Goal: Task Accomplishment & Management: Use online tool/utility

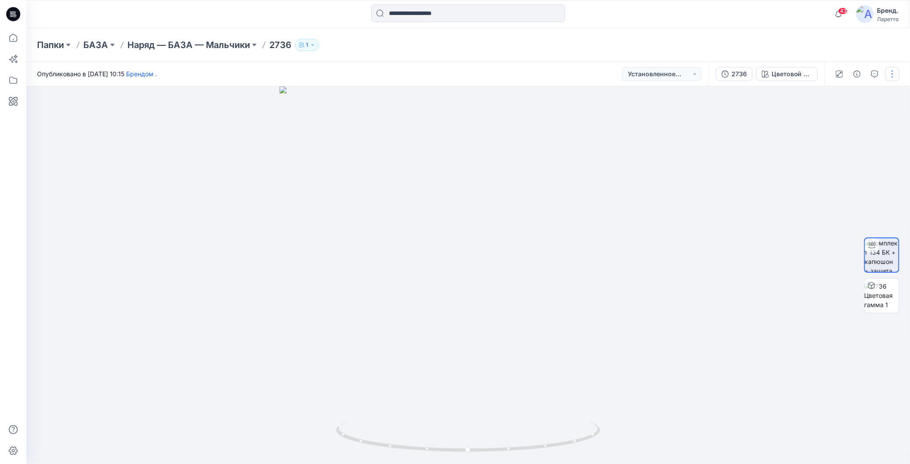
click at [894, 75] on button "button" at bounding box center [893, 74] width 14 height 14
click at [825, 120] on icon "button" at bounding box center [824, 118] width 5 height 5
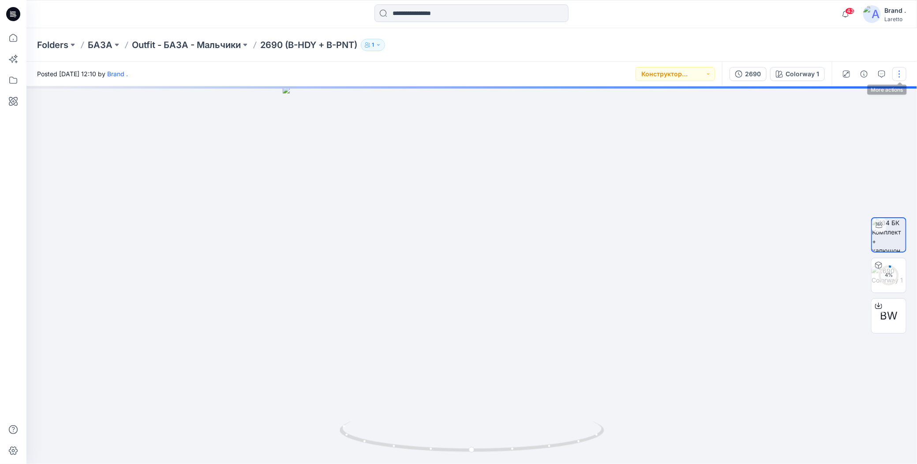
click at [899, 71] on button "button" at bounding box center [899, 74] width 14 height 14
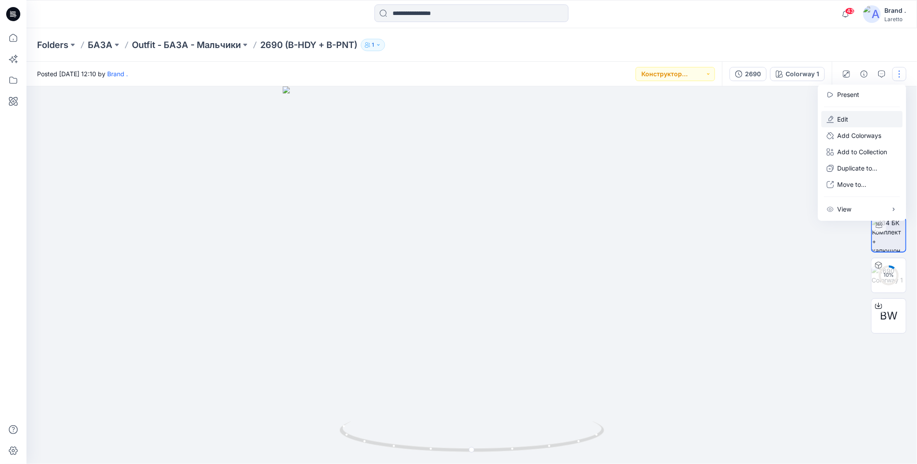
click at [832, 118] on icon "button" at bounding box center [831, 118] width 5 height 5
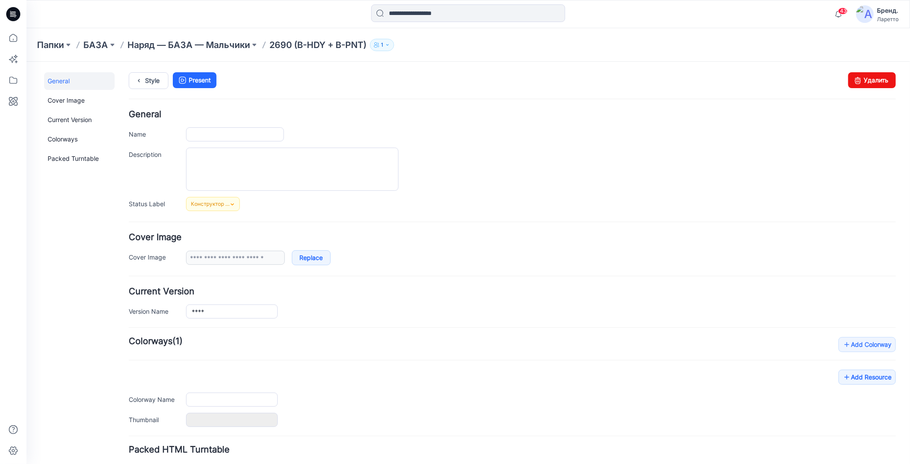
type input "**********"
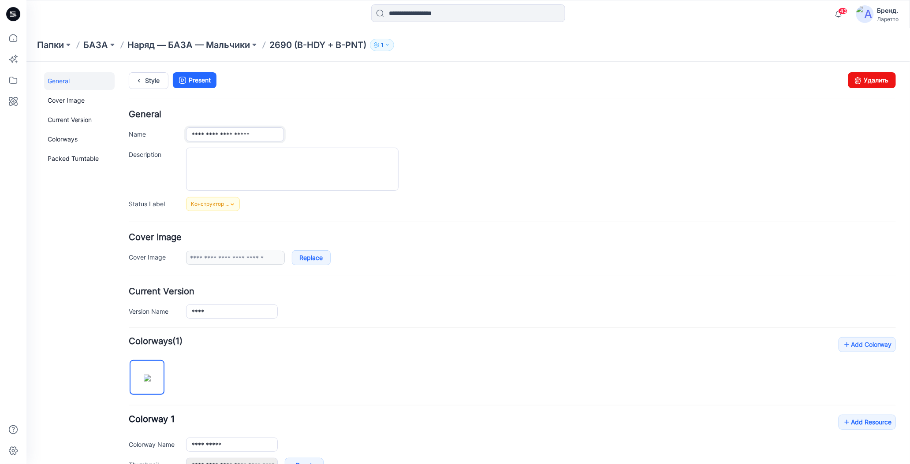
click at [262, 133] on input "**********" at bounding box center [235, 134] width 98 height 14
type input "****"
click at [404, 132] on div "****" at bounding box center [541, 134] width 710 height 14
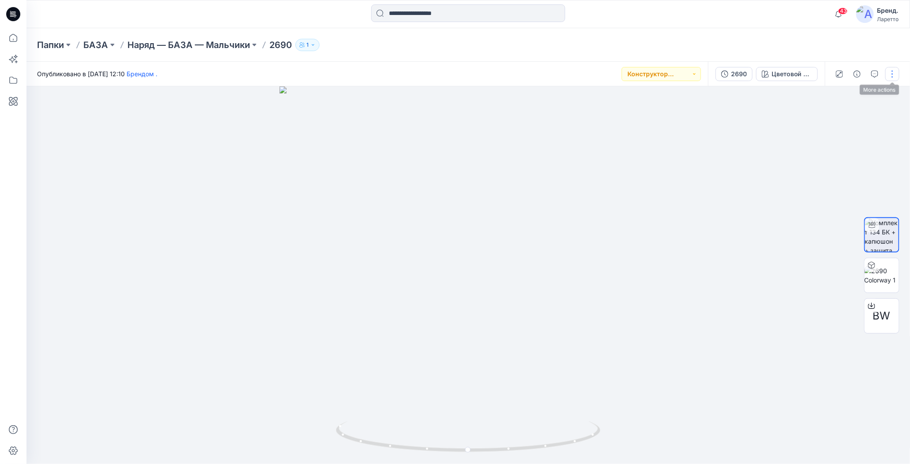
click at [891, 76] on button "button" at bounding box center [893, 74] width 14 height 14
click at [826, 135] on button "Добавление Цветовых Путей" at bounding box center [861, 135] width 81 height 16
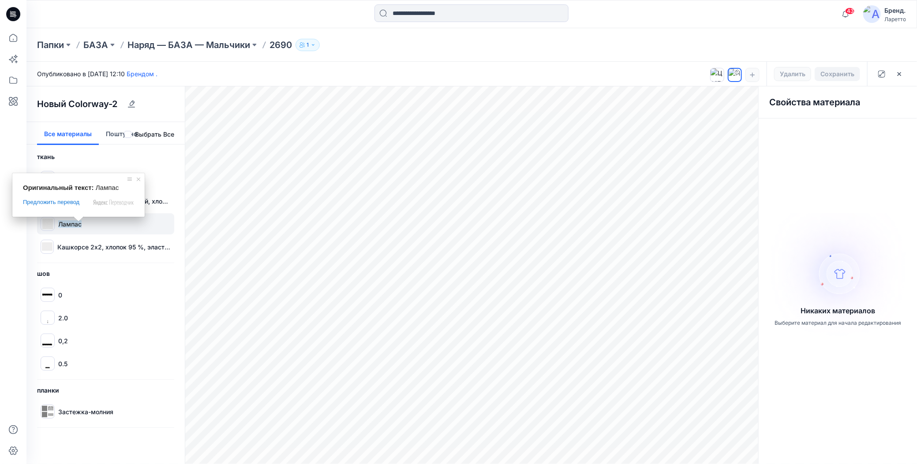
click at [64, 222] on ya-tr-span "Лампас" at bounding box center [69, 224] width 23 height 7
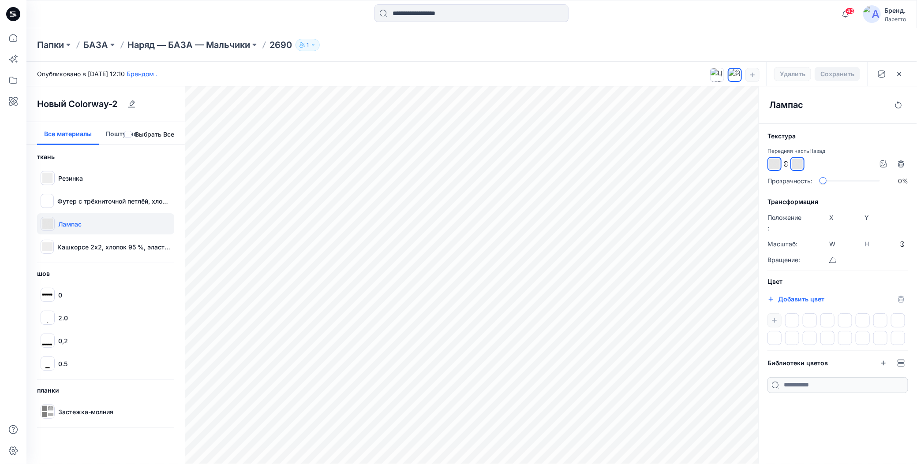
click at [53, 224] on div at bounding box center [48, 224] width 14 height 14
click at [775, 318] on div at bounding box center [838, 330] width 141 height 32
click at [770, 300] on icon "button" at bounding box center [771, 299] width 7 height 7
type input "*******"
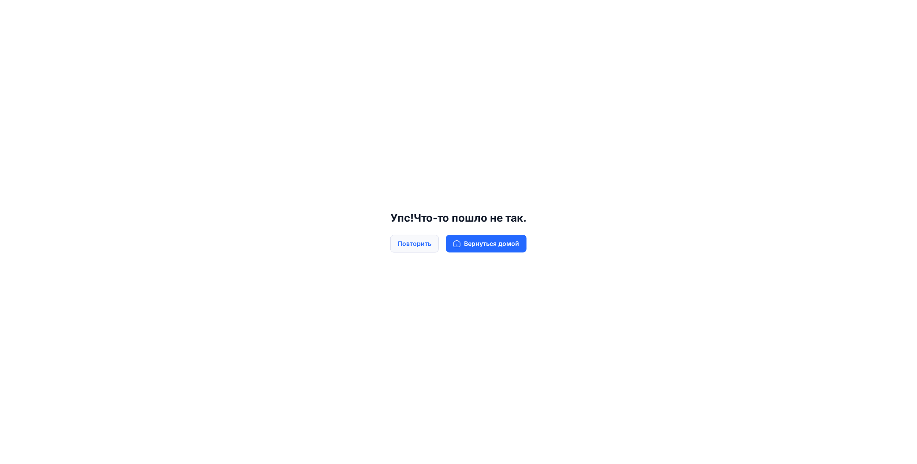
click at [428, 243] on ya-tr-span "Повторить" at bounding box center [415, 244] width 34 height 10
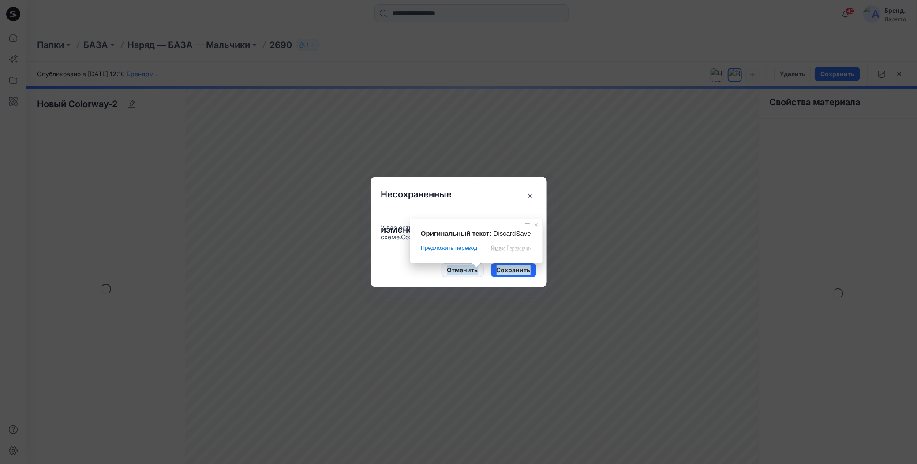
click at [479, 270] on button "Отменить" at bounding box center [463, 270] width 42 height 14
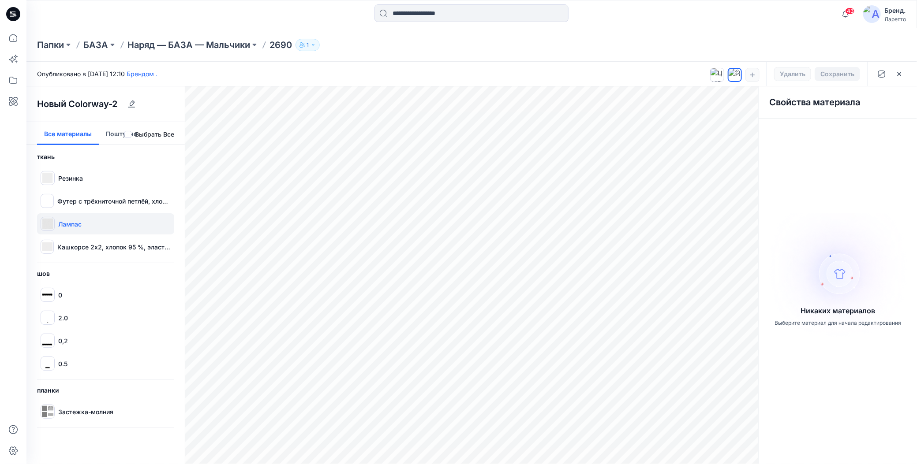
click at [60, 223] on ya-tr-span "Лампас" at bounding box center [69, 224] width 23 height 7
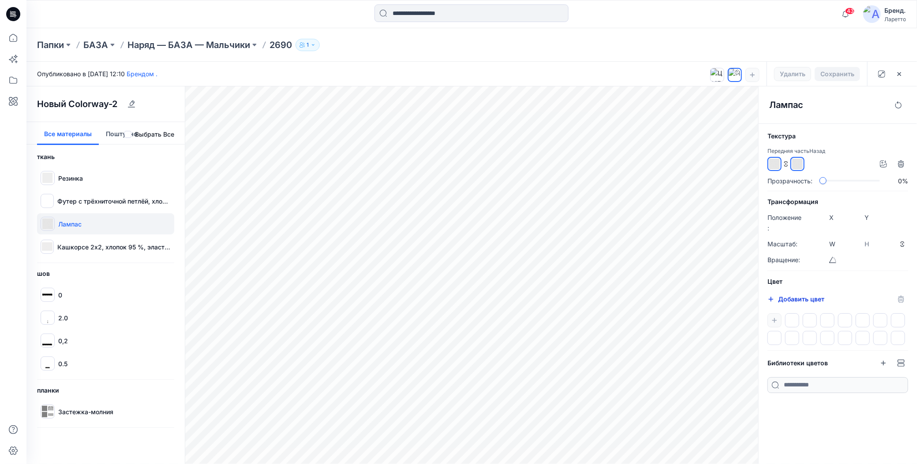
click at [772, 298] on icon "button" at bounding box center [771, 299] width 5 height 5
type input "*******"
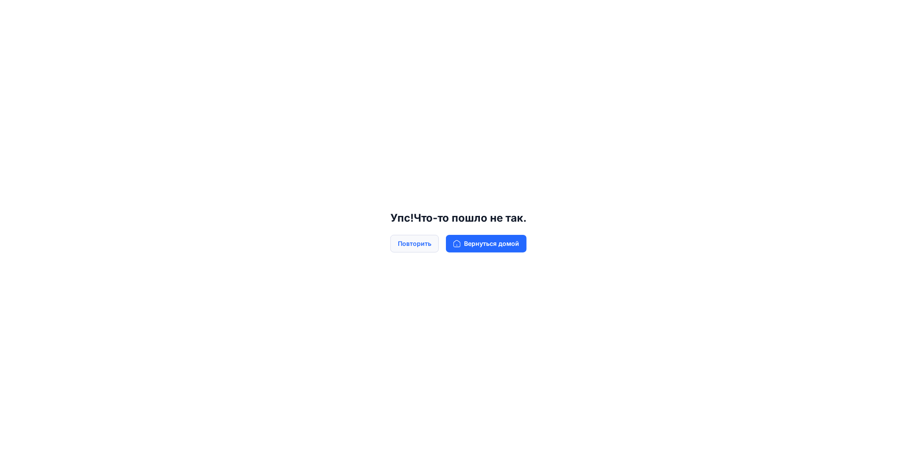
click at [404, 247] on ya-tr-span "Повторить" at bounding box center [415, 244] width 34 height 10
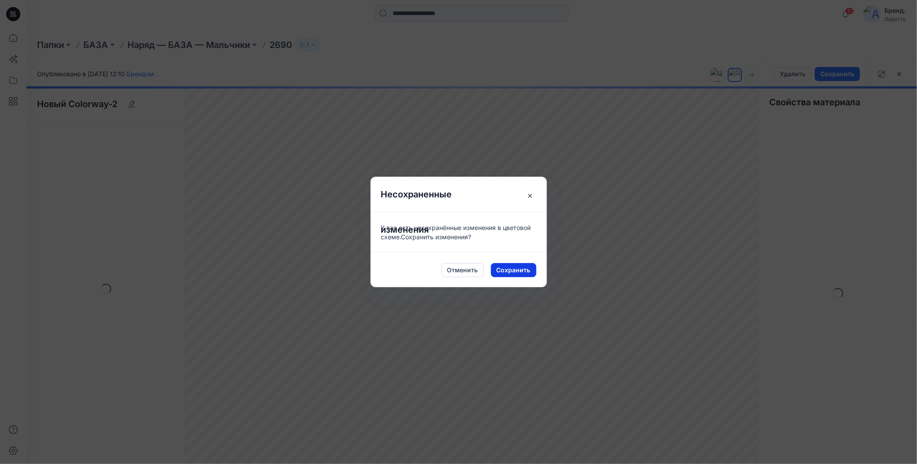
click at [533, 268] on button "Сохранить" at bounding box center [513, 270] width 45 height 14
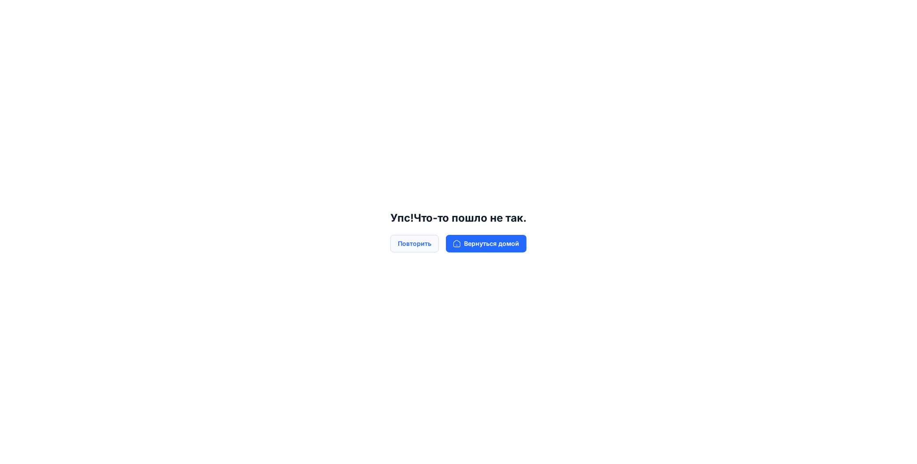
click at [424, 243] on ya-tr-span "Повторить" at bounding box center [415, 244] width 34 height 10
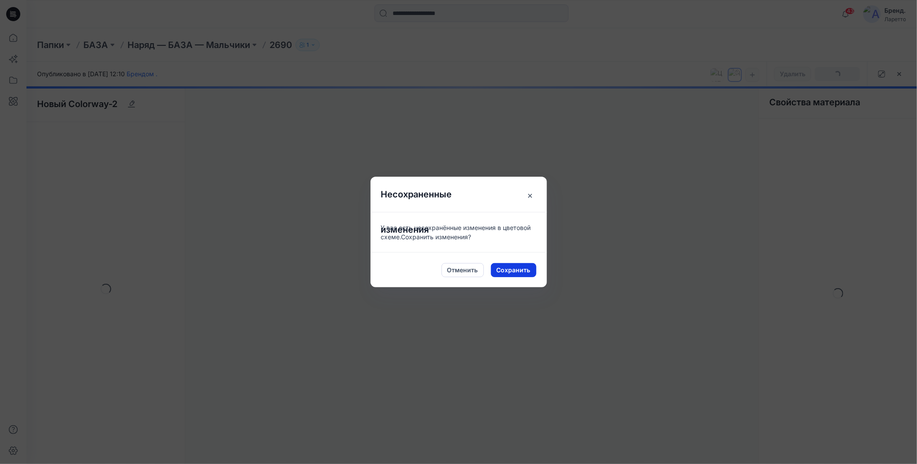
click at [532, 273] on button "Сохранить" at bounding box center [513, 270] width 45 height 14
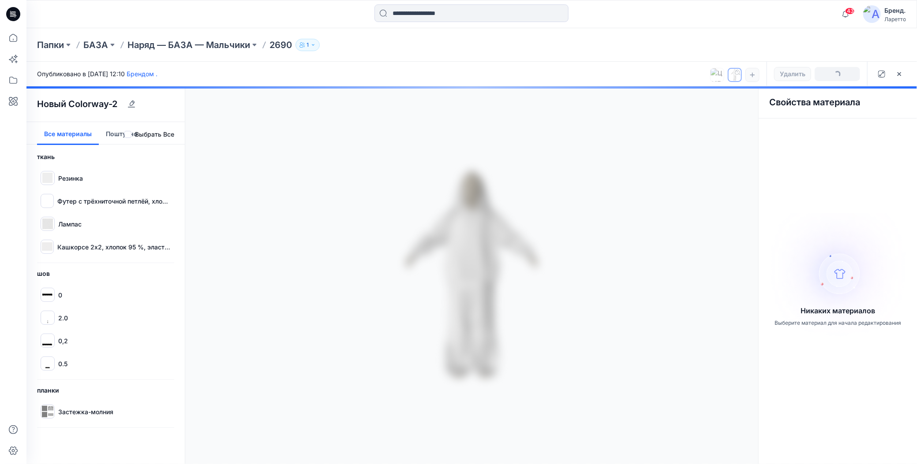
click at [66, 225] on div at bounding box center [471, 275] width 891 height 378
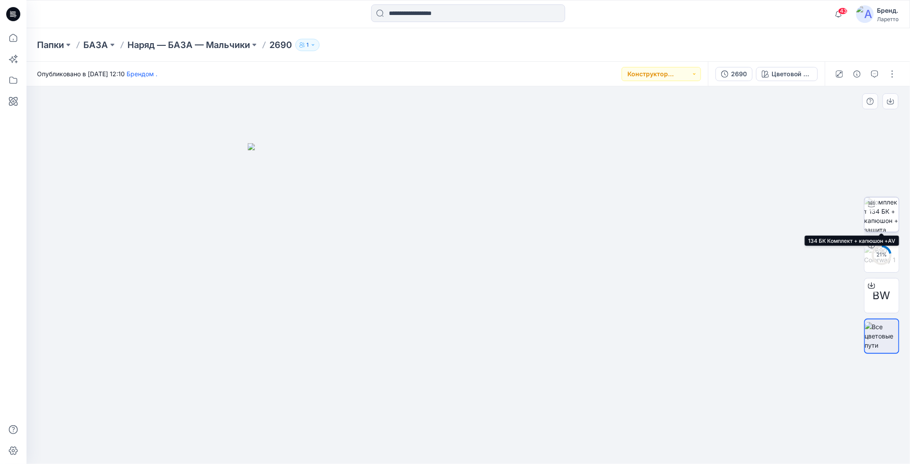
click at [884, 215] on img at bounding box center [882, 215] width 34 height 34
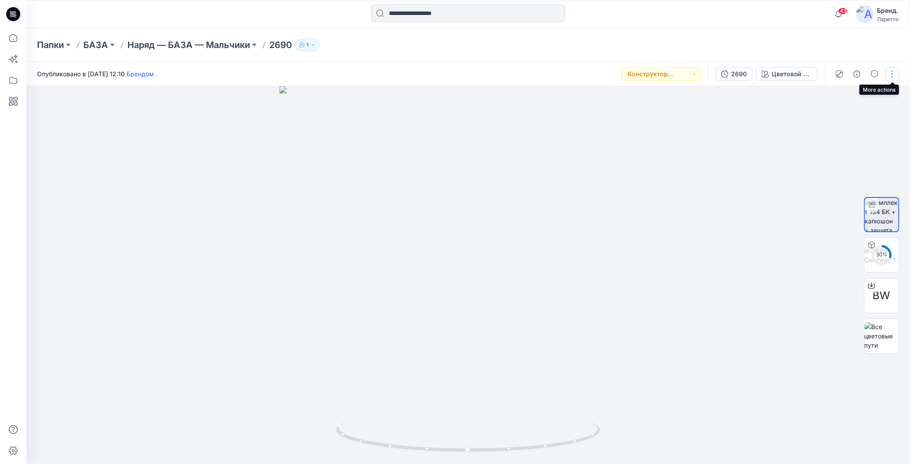
click at [894, 75] on button "button" at bounding box center [893, 74] width 14 height 14
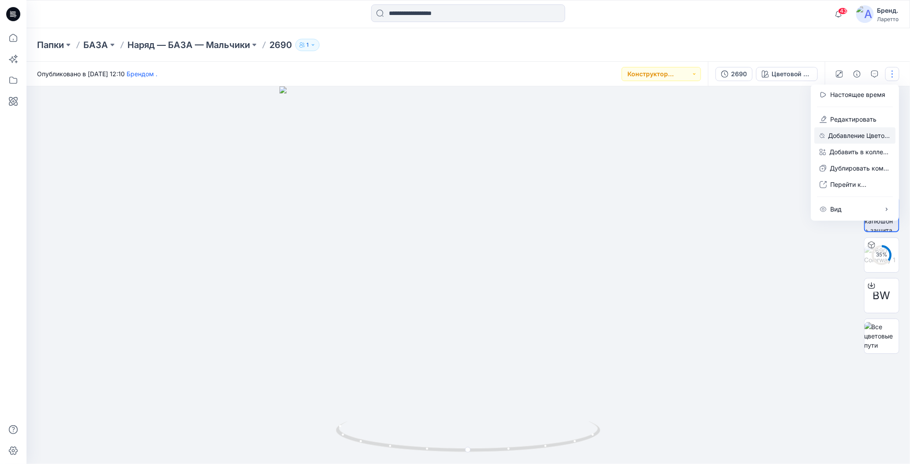
click at [825, 138] on icon "button" at bounding box center [822, 135] width 5 height 7
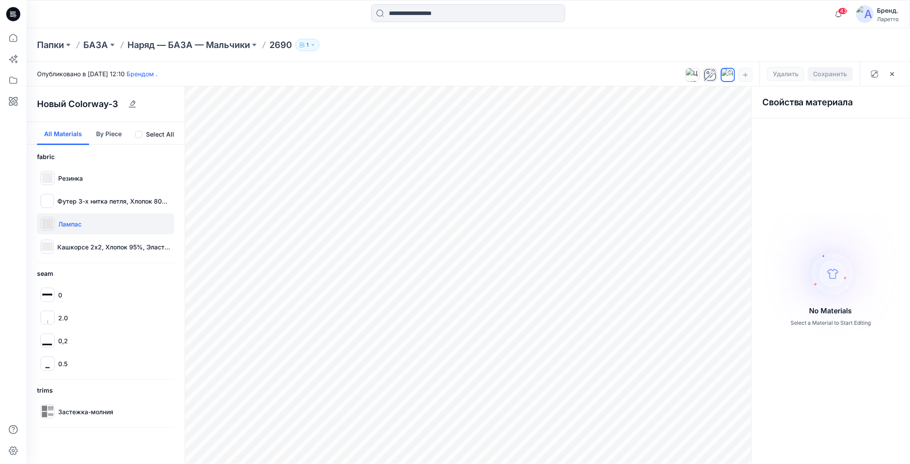
click at [84, 227] on div "Лампас" at bounding box center [105, 224] width 137 height 21
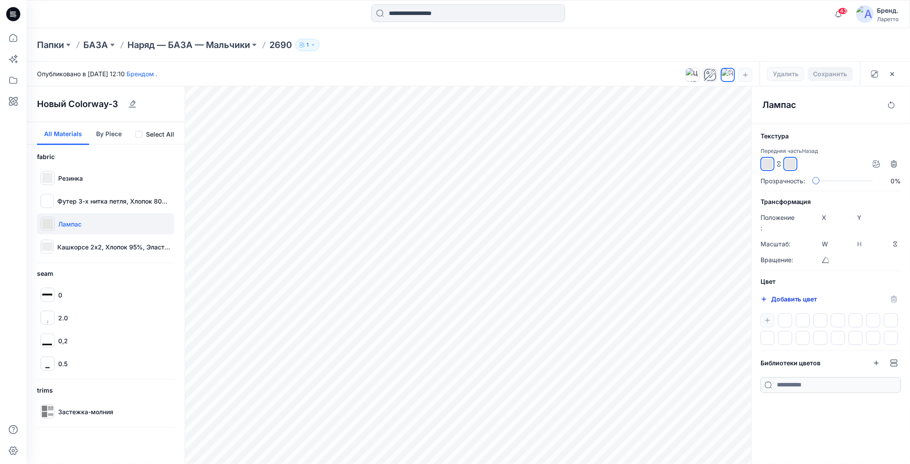
click at [764, 300] on icon "button" at bounding box center [764, 299] width 5 height 5
type input "*******"
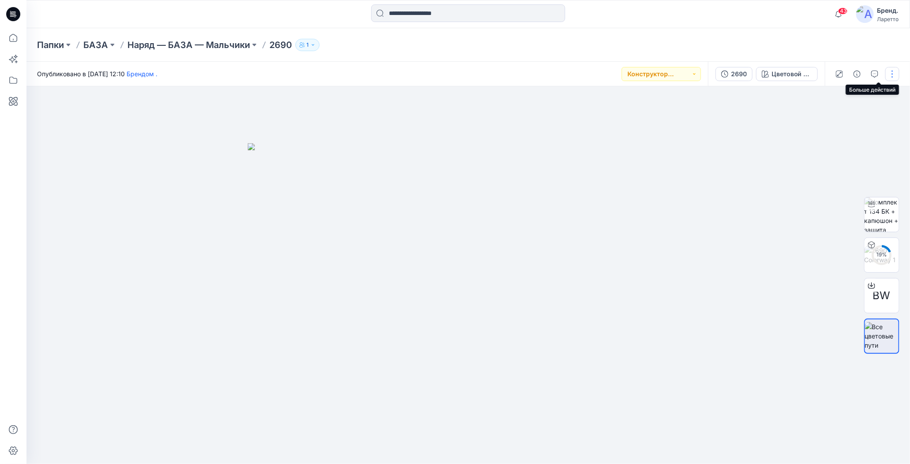
click at [893, 76] on button "button" at bounding box center [893, 74] width 14 height 14
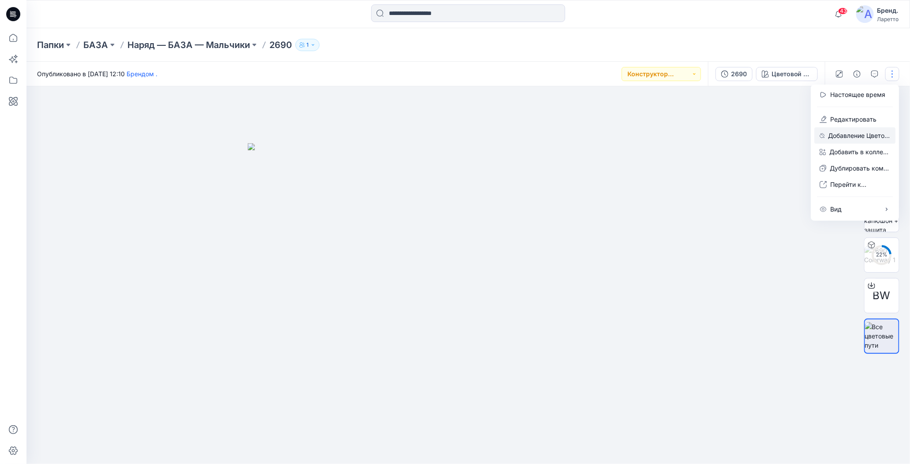
click at [822, 134] on icon "button" at bounding box center [822, 135] width 5 height 5
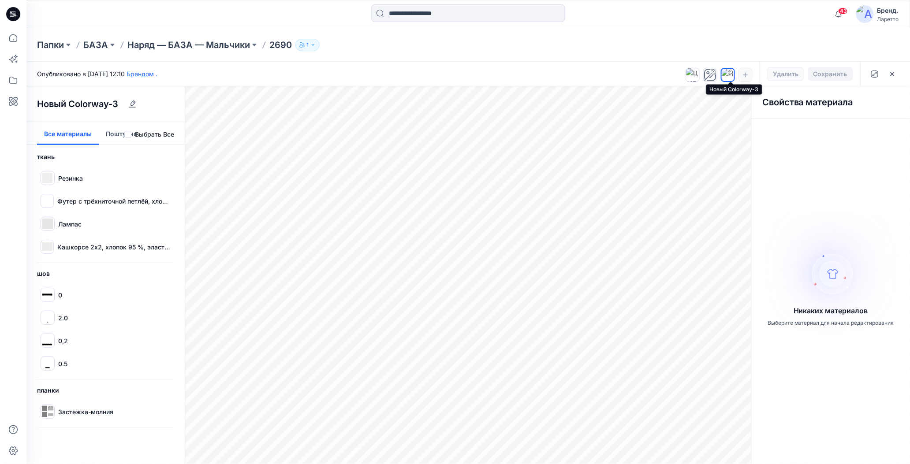
click at [731, 74] on div at bounding box center [730, 72] width 7 height 7
click at [734, 74] on div at bounding box center [731, 71] width 7 height 7
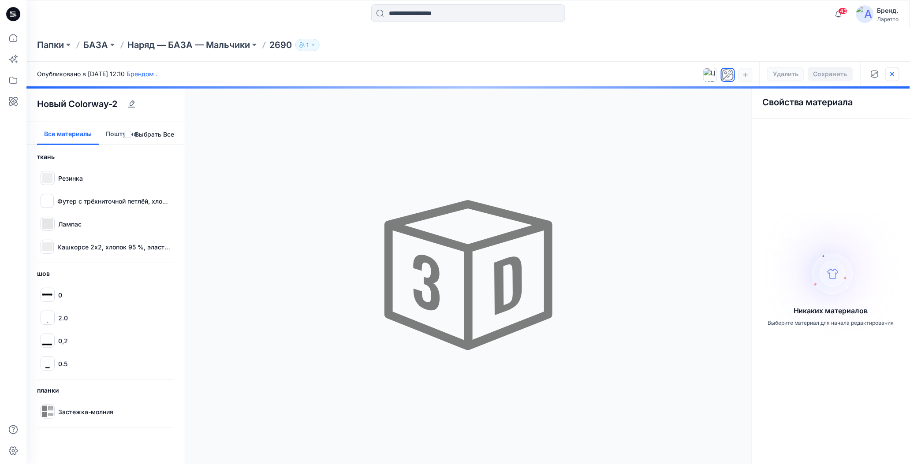
click at [893, 74] on icon "button" at bounding box center [893, 74] width 4 height 4
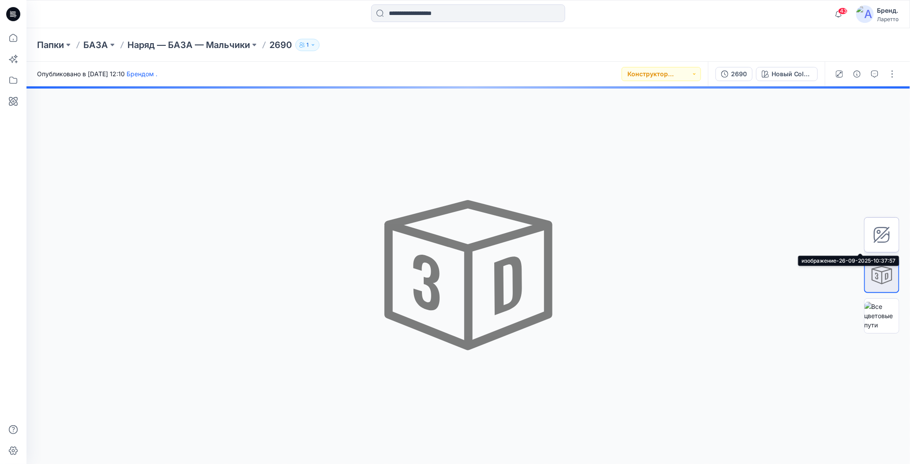
click at [880, 223] on div at bounding box center [882, 234] width 35 height 35
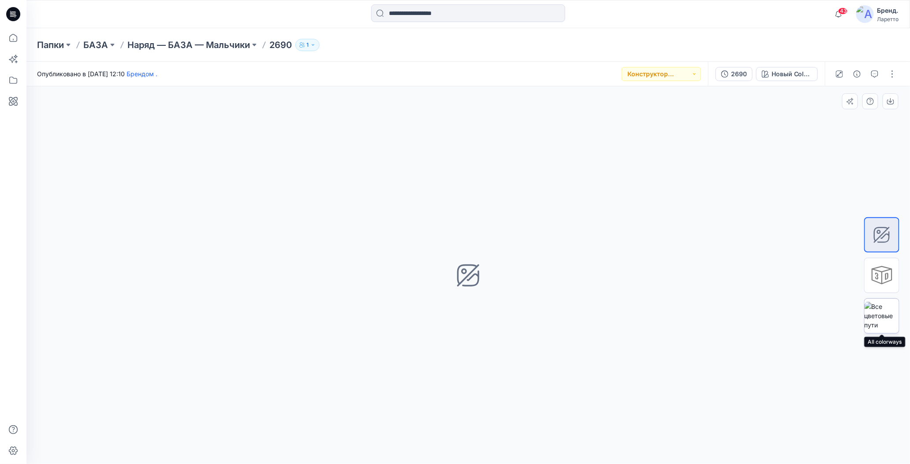
click at [889, 308] on img at bounding box center [882, 316] width 34 height 28
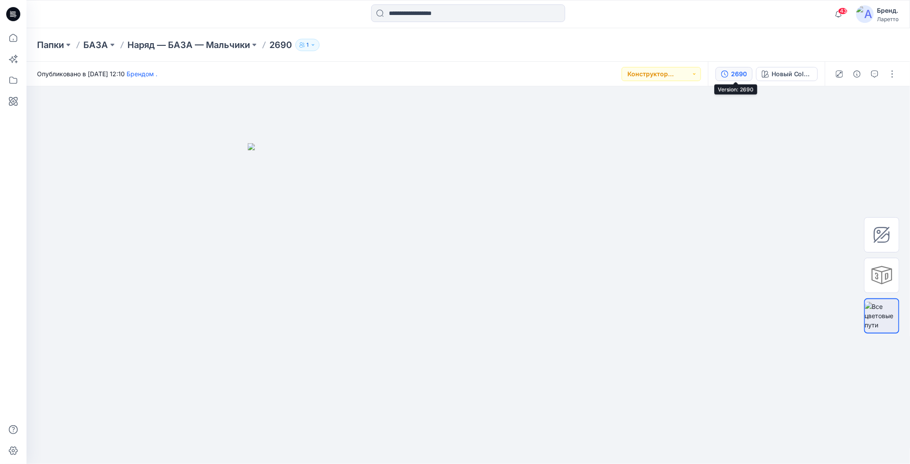
click at [722, 75] on button "2690" at bounding box center [734, 74] width 37 height 14
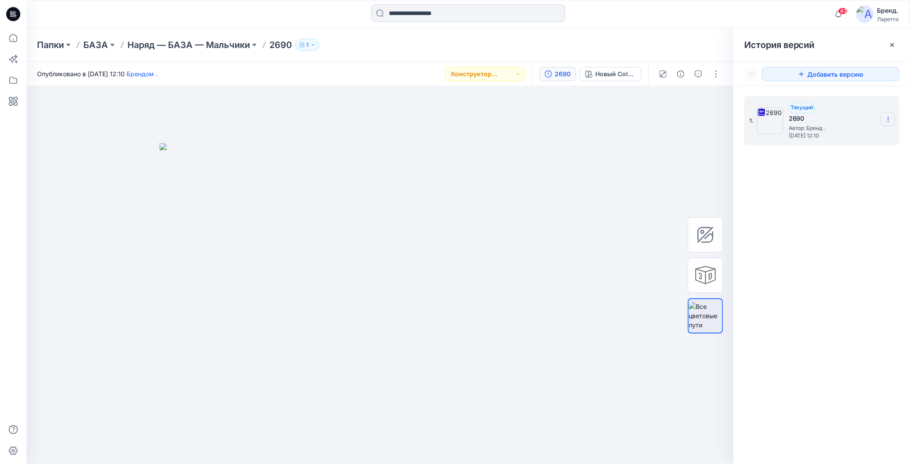
click at [888, 116] on icon at bounding box center [888, 119] width 7 height 7
click at [702, 232] on icon at bounding box center [705, 235] width 15 height 15
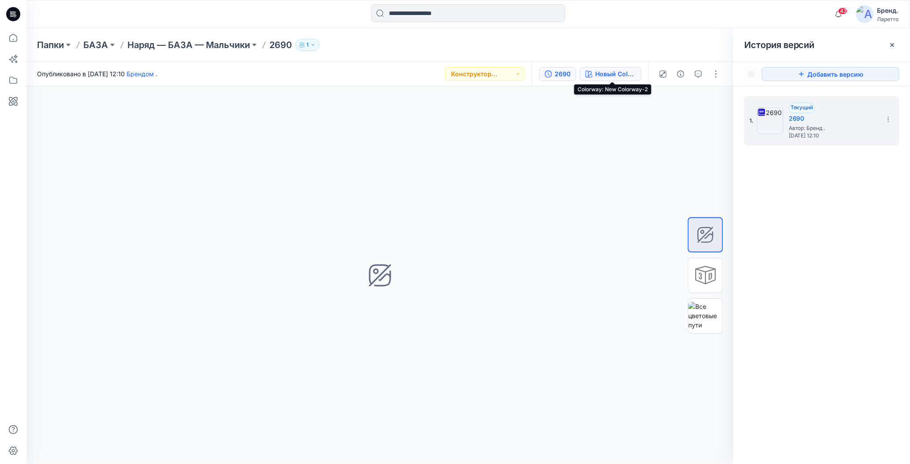
click at [596, 71] on button "Новый Colorway-2" at bounding box center [611, 74] width 62 height 14
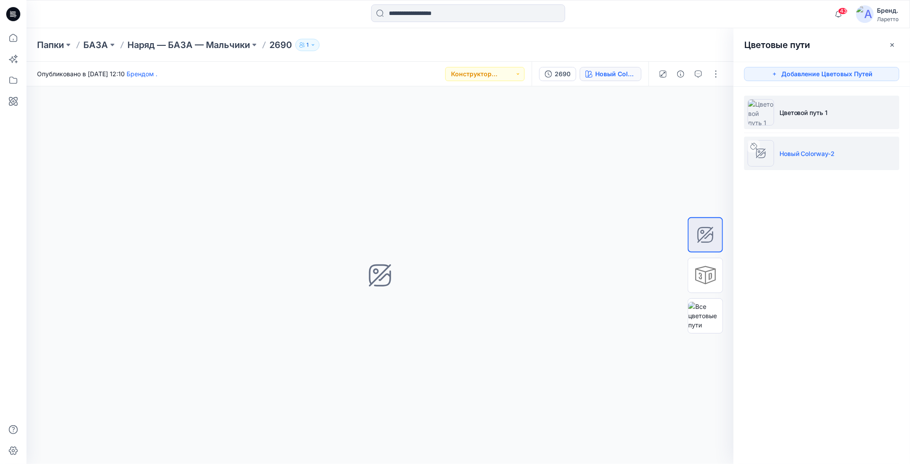
click at [802, 103] on li "Цветовой путь 1" at bounding box center [822, 113] width 155 height 34
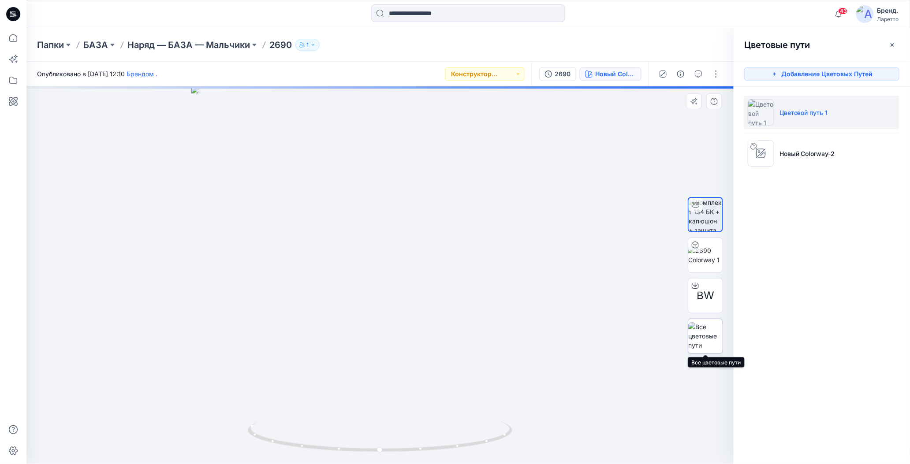
click at [718, 335] on img at bounding box center [706, 336] width 34 height 28
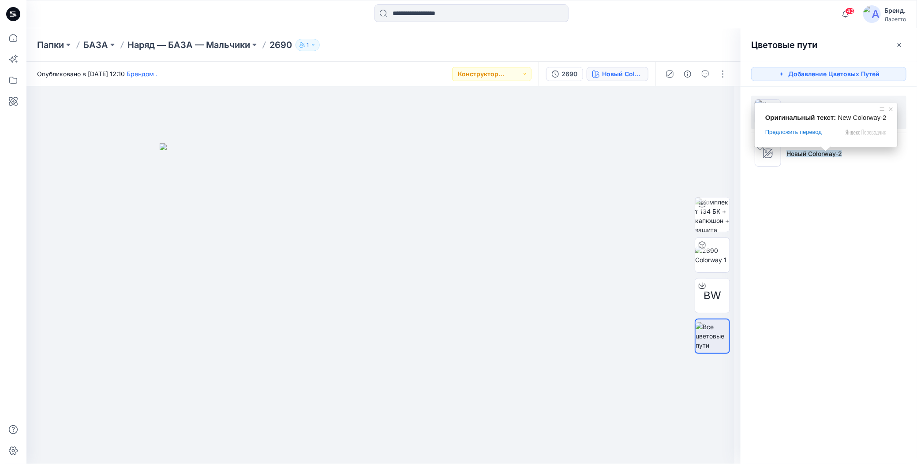
click at [774, 195] on div "Цветовые пути Добавление Цветовых Путей Цветовой путь 1 Новый Colorway-2" at bounding box center [829, 246] width 176 height 436
click at [760, 146] on icon at bounding box center [760, 146] width 7 height 7
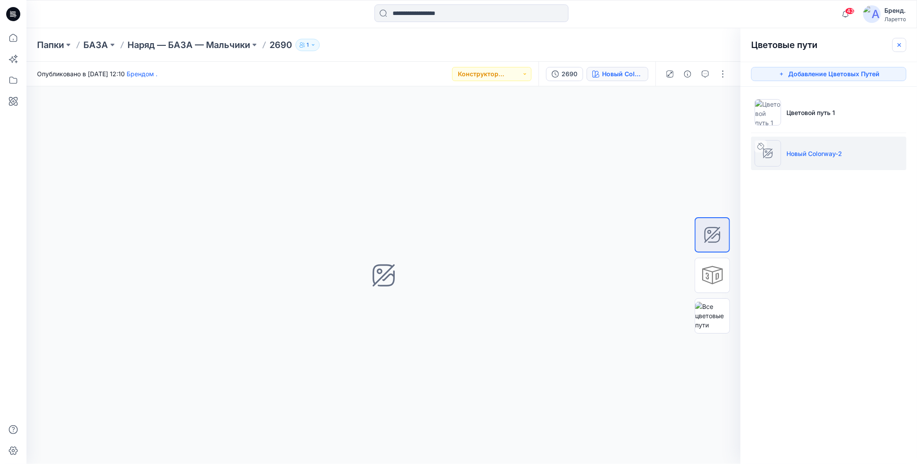
click at [900, 45] on icon "button" at bounding box center [899, 44] width 7 height 7
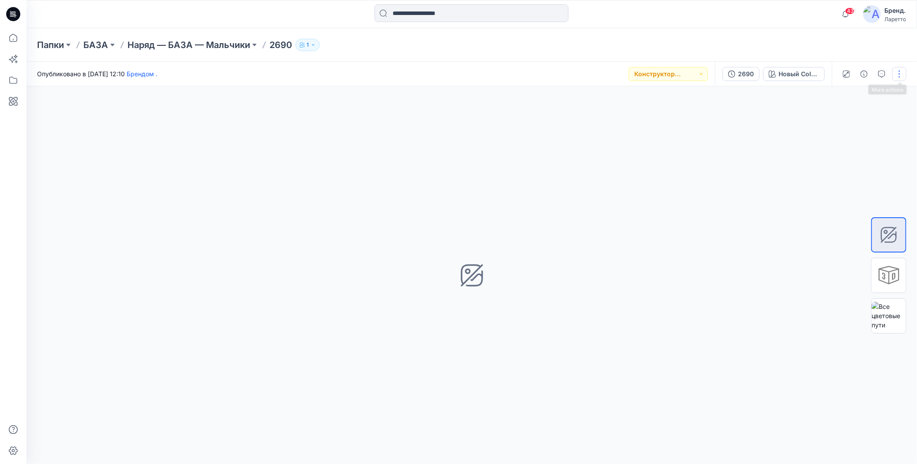
click at [900, 69] on button "button" at bounding box center [899, 74] width 14 height 14
click at [832, 120] on icon "button" at bounding box center [831, 118] width 5 height 5
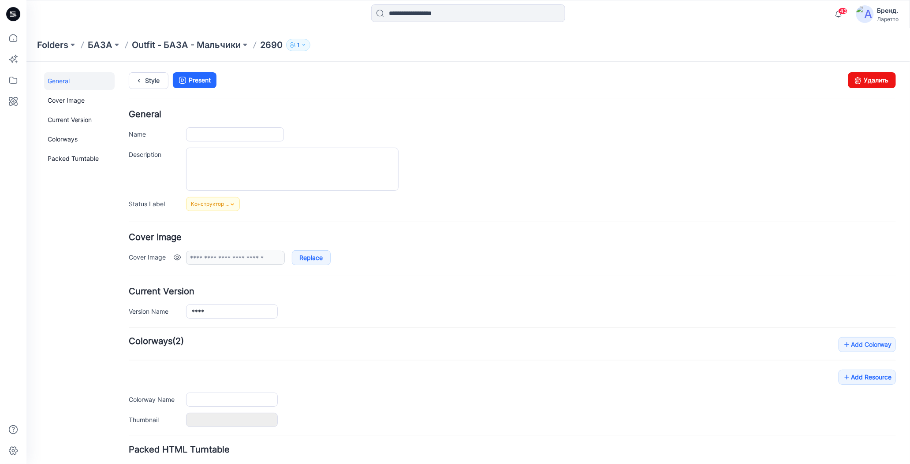
type input "****"
type input "**********"
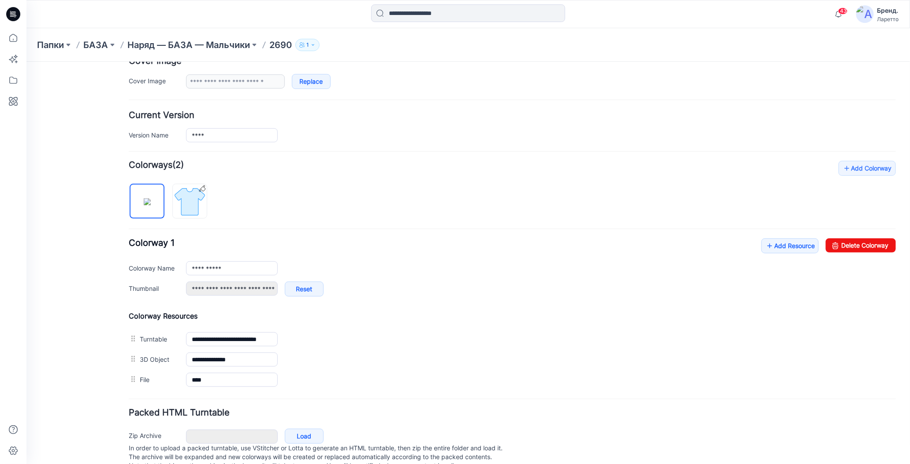
scroll to position [199, 0]
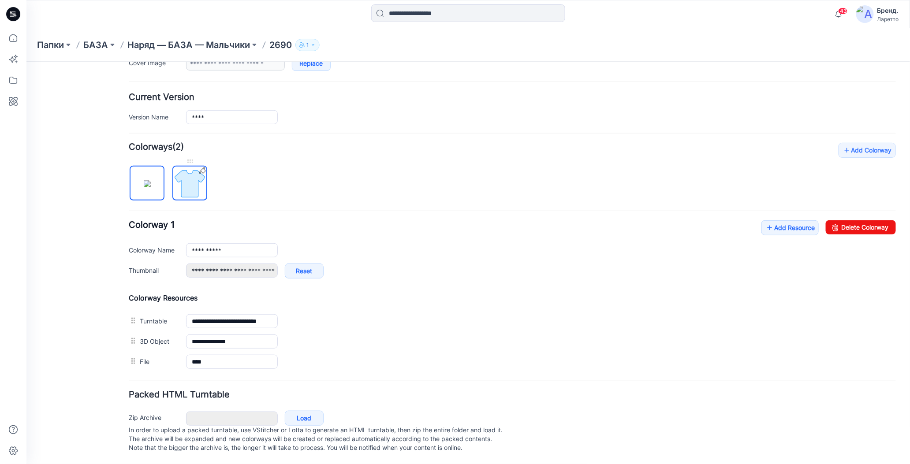
click at [195, 172] on img at bounding box center [189, 183] width 33 height 33
type input "**********"
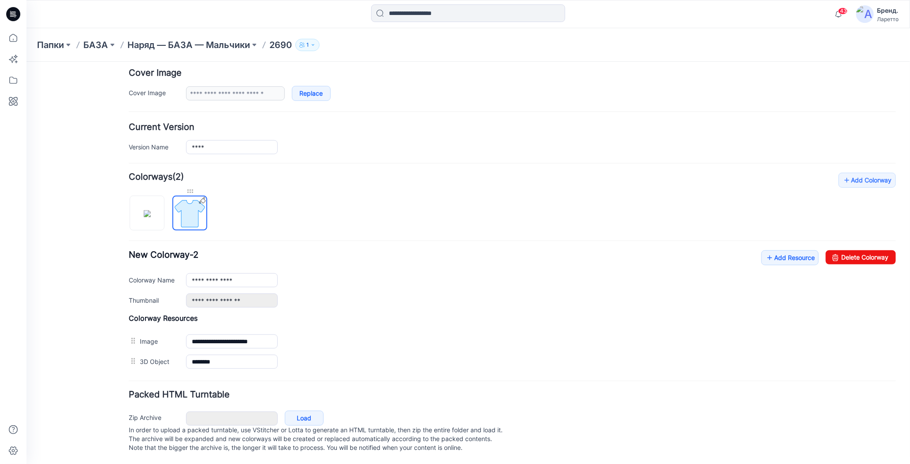
click at [190, 187] on div at bounding box center [189, 191] width 35 height 9
click at [857, 250] on link "Delete Colorway" at bounding box center [861, 257] width 70 height 14
type input "**********"
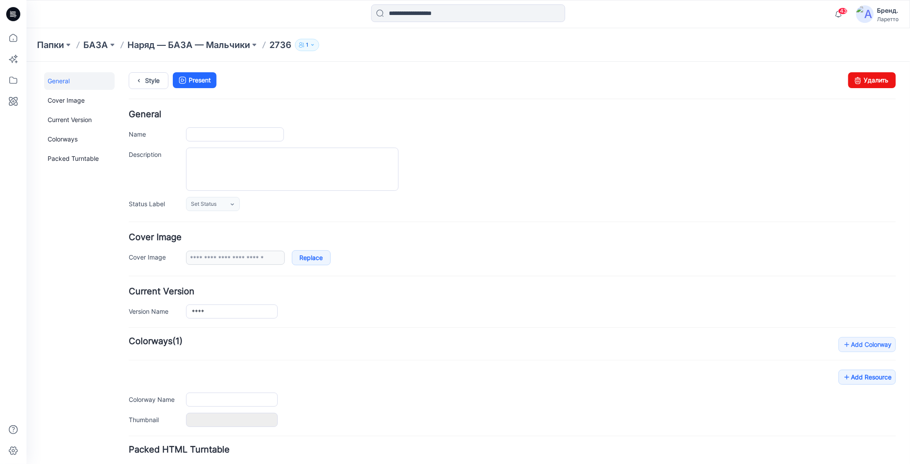
type input "****"
type input "**********"
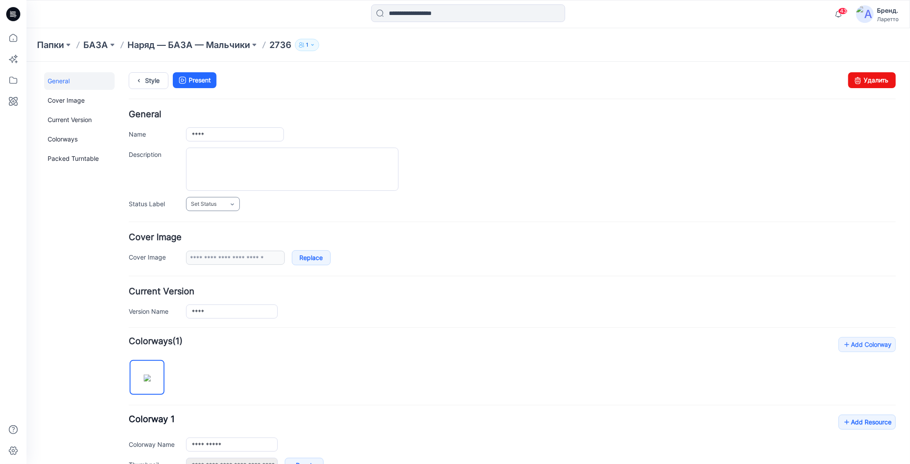
click at [232, 203] on icon at bounding box center [231, 204] width 7 height 7
click at [212, 241] on link "Конструктор [PERSON_NAME]" at bounding box center [232, 241] width 88 height 19
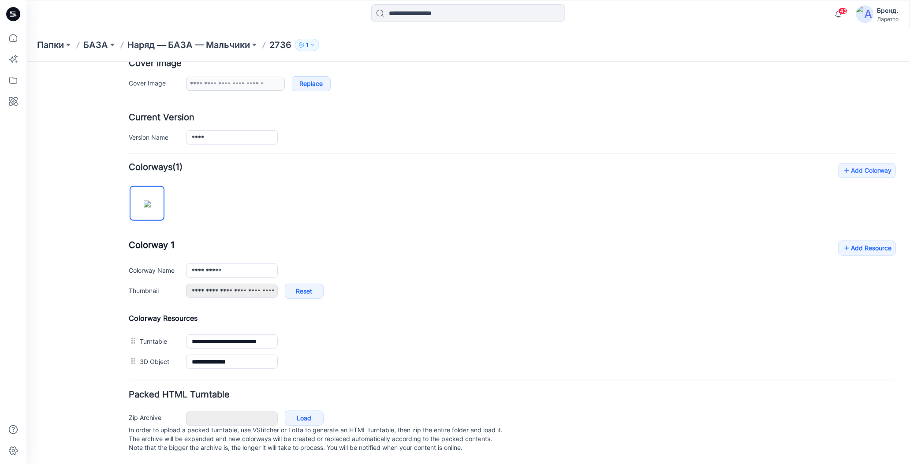
scroll to position [176, 0]
click at [843, 241] on icon at bounding box center [847, 248] width 9 height 14
click at [843, 242] on icon at bounding box center [847, 248] width 9 height 14
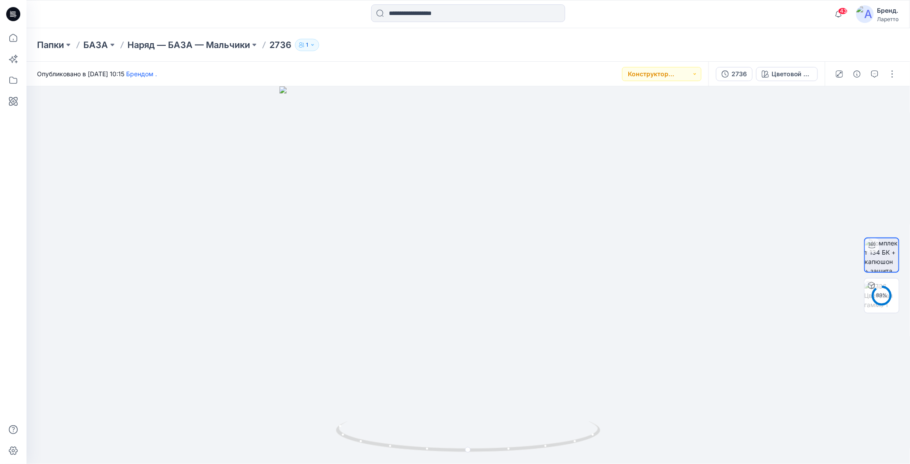
click at [587, 18] on div at bounding box center [468, 13] width 442 height 19
click at [527, 49] on div "Папки БАЗА Наряд — БАЗА — Мальчики 2736 1" at bounding box center [434, 45] width 794 height 12
